Goal: Task Accomplishment & Management: Manage account settings

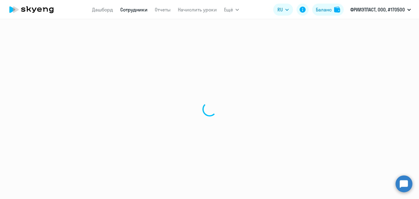
select select "30"
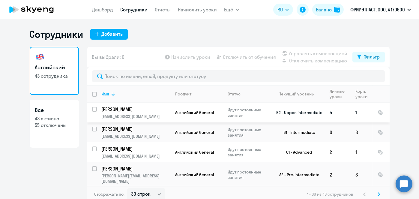
click at [92, 109] on input "select row 4120044" at bounding box center [98, 113] width 12 height 12
checkbox input "true"
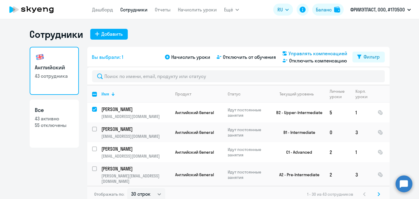
click at [289, 54] on span "Управлять компенсацией" at bounding box center [318, 53] width 59 height 7
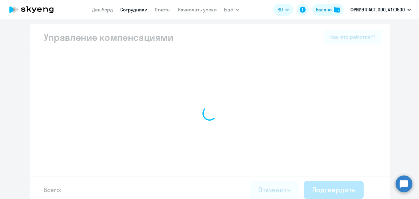
select select "MONTHLY"
